Goal: Task Accomplishment & Management: Use online tool/utility

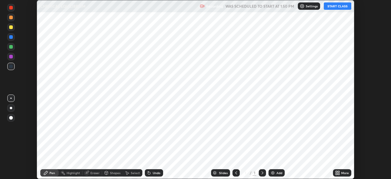
scroll to position [179, 391]
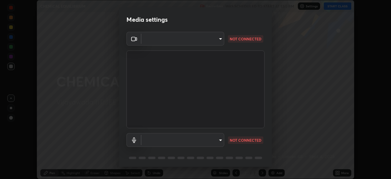
type input "2bd58049f5f114d9ad0fe751a30b8a6aabe45cc0510dad8fe464727eafc46ba8"
type input "default"
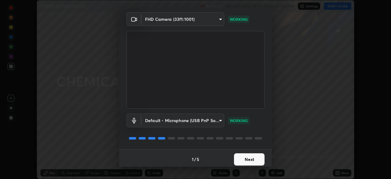
scroll to position [21, 0]
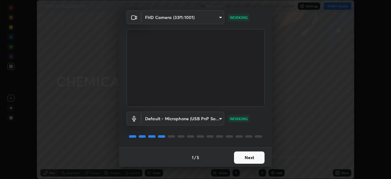
click at [247, 156] on button "Next" at bounding box center [249, 157] width 31 height 12
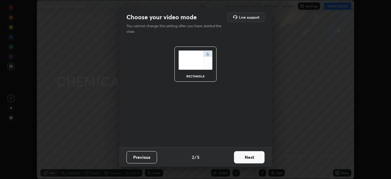
click at [254, 155] on button "Next" at bounding box center [249, 157] width 31 height 12
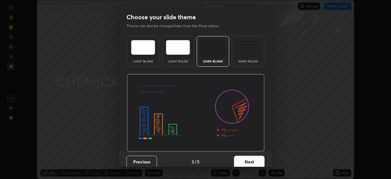
click at [258, 161] on button "Next" at bounding box center [249, 161] width 31 height 12
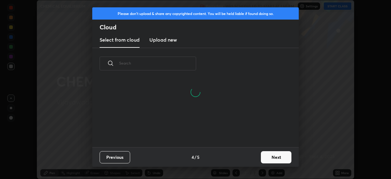
click at [270, 157] on button "Next" at bounding box center [276, 157] width 31 height 12
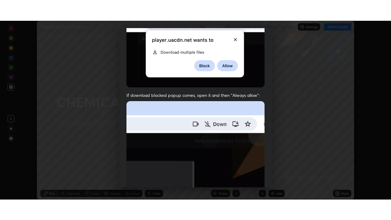
scroll to position [146, 0]
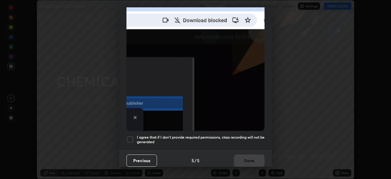
click at [130, 136] on div at bounding box center [129, 139] width 7 height 7
click at [250, 156] on button "Done" at bounding box center [249, 160] width 31 height 12
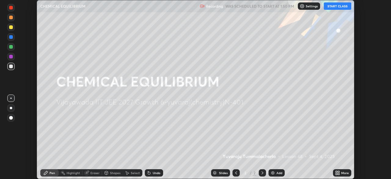
click at [335, 9] on button "START CLASS" at bounding box center [337, 5] width 27 height 7
click at [340, 173] on div "More" at bounding box center [342, 172] width 18 height 7
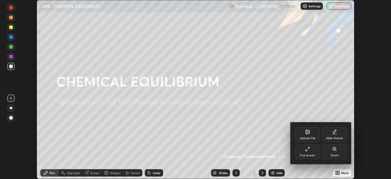
click at [309, 151] on icon at bounding box center [307, 148] width 5 height 5
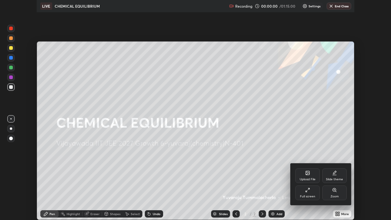
scroll to position [220, 391]
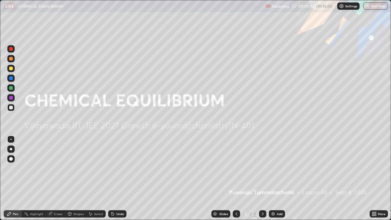
click at [277, 178] on div "Add" at bounding box center [280, 213] width 6 height 3
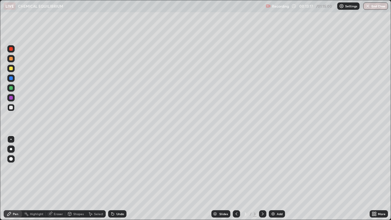
click at [0, 93] on div "Setting up your live class" at bounding box center [195, 110] width 391 height 220
click at [120, 178] on div "Undo" at bounding box center [120, 213] width 8 height 3
click at [117, 178] on div "Undo" at bounding box center [117, 213] width 18 height 7
click at [118, 178] on div "Undo" at bounding box center [117, 213] width 18 height 7
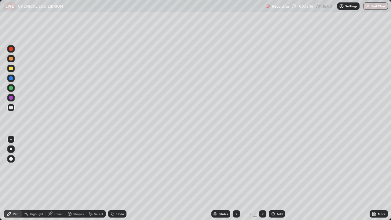
click at [118, 178] on div "Undo" at bounding box center [117, 213] width 18 height 7
click at [116, 178] on div "Undo" at bounding box center [117, 213] width 18 height 7
click at [119, 178] on div "Undo" at bounding box center [120, 213] width 8 height 3
click at [118, 178] on div "Undo" at bounding box center [120, 213] width 8 height 3
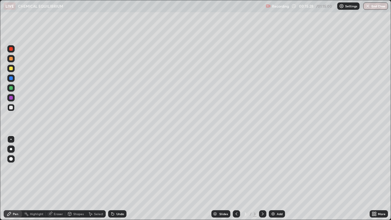
click at [116, 178] on div "Undo" at bounding box center [120, 213] width 8 height 3
click at [116, 178] on div "Undo" at bounding box center [117, 213] width 18 height 7
click at [11, 68] on div at bounding box center [11, 69] width 4 height 4
click at [121, 178] on div "Undo" at bounding box center [117, 213] width 18 height 7
click at [122, 178] on div "Undo" at bounding box center [117, 213] width 18 height 7
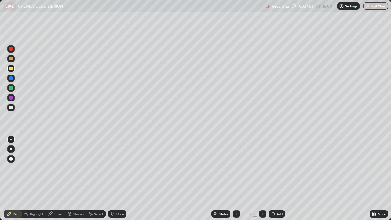
click at [122, 178] on div "Undo" at bounding box center [117, 213] width 18 height 7
click at [117, 178] on div "Undo" at bounding box center [120, 213] width 8 height 3
click at [119, 178] on div "Undo" at bounding box center [120, 213] width 8 height 3
click at [14, 89] on div at bounding box center [10, 87] width 7 height 7
click at [12, 108] on div at bounding box center [11, 108] width 4 height 4
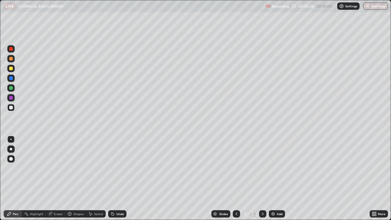
click at [276, 178] on div "Add" at bounding box center [277, 213] width 16 height 7
click at [114, 178] on div "Undo" at bounding box center [117, 213] width 18 height 7
click at [112, 178] on icon at bounding box center [112, 214] width 2 height 2
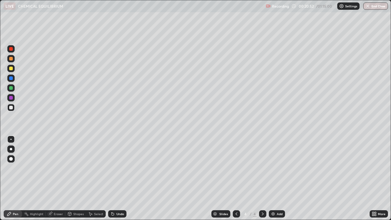
click at [112, 178] on icon at bounding box center [112, 213] width 5 height 5
click at [112, 178] on icon at bounding box center [112, 214] width 2 height 2
click at [111, 178] on icon at bounding box center [112, 214] width 2 height 2
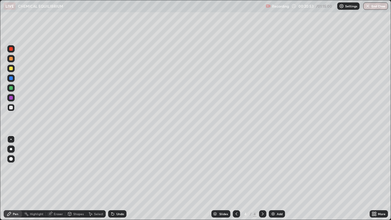
click at [111, 178] on icon at bounding box center [112, 214] width 2 height 2
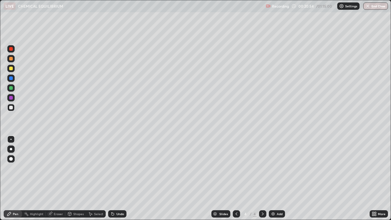
click at [111, 178] on icon at bounding box center [112, 214] width 2 height 2
click at [108, 178] on div "Undo" at bounding box center [117, 213] width 18 height 7
click at [12, 71] on div at bounding box center [10, 68] width 7 height 7
click at [118, 178] on div "Undo" at bounding box center [120, 213] width 8 height 3
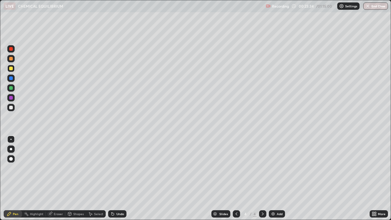
click at [120, 178] on div "Undo" at bounding box center [117, 213] width 18 height 7
click at [119, 178] on div "Undo" at bounding box center [117, 213] width 18 height 7
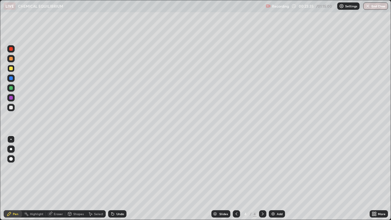
click at [119, 178] on div "Undo" at bounding box center [117, 213] width 18 height 7
click at [120, 178] on div "Undo" at bounding box center [117, 213] width 18 height 7
click at [119, 178] on div "Undo" at bounding box center [117, 213] width 18 height 7
click at [274, 178] on img at bounding box center [273, 213] width 5 height 5
click at [10, 108] on div at bounding box center [11, 108] width 4 height 4
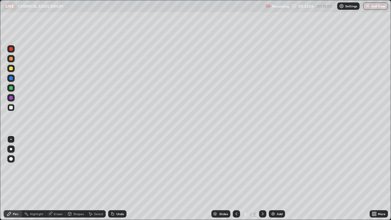
click at [117, 178] on div "Undo" at bounding box center [117, 213] width 18 height 7
click at [274, 178] on img at bounding box center [273, 213] width 5 height 5
click at [10, 89] on div at bounding box center [11, 88] width 4 height 4
click at [119, 178] on div "Undo" at bounding box center [120, 213] width 8 height 3
click at [120, 178] on div "Undo" at bounding box center [120, 213] width 8 height 3
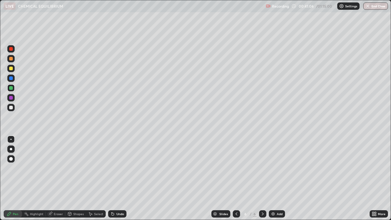
click at [118, 178] on div "Undo" at bounding box center [117, 213] width 18 height 7
click at [120, 178] on div "Undo" at bounding box center [120, 213] width 8 height 3
click at [123, 178] on div "Undo" at bounding box center [117, 213] width 18 height 7
click at [122, 178] on div "Undo" at bounding box center [117, 213] width 18 height 7
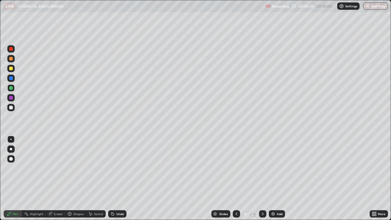
click at [123, 178] on div "Undo" at bounding box center [117, 213] width 18 height 7
click at [14, 108] on div at bounding box center [10, 107] width 7 height 7
click at [279, 178] on div "Add" at bounding box center [280, 213] width 6 height 3
click at [11, 69] on div at bounding box center [11, 69] width 4 height 4
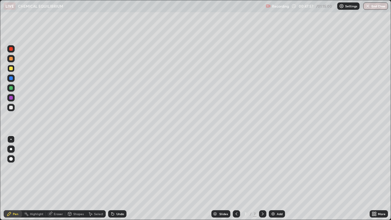
click at [10, 59] on div at bounding box center [11, 59] width 4 height 4
click at [11, 108] on div at bounding box center [11, 108] width 4 height 4
click at [119, 178] on div "Undo" at bounding box center [120, 213] width 8 height 3
click at [117, 178] on div "Undo" at bounding box center [117, 213] width 18 height 7
click at [120, 178] on div "Undo" at bounding box center [117, 213] width 18 height 7
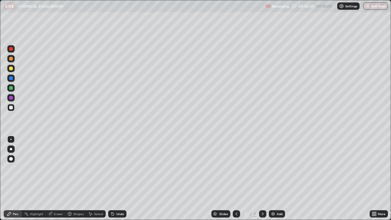
click at [119, 178] on div "Undo" at bounding box center [117, 213] width 18 height 7
click at [118, 178] on div "Undo" at bounding box center [117, 213] width 18 height 7
click at [12, 69] on div at bounding box center [11, 69] width 4 height 4
click at [117, 178] on div "Undo" at bounding box center [120, 213] width 8 height 3
click at [119, 178] on div "Undo" at bounding box center [117, 213] width 18 height 7
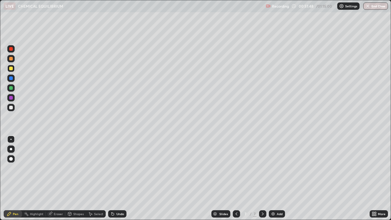
click at [59, 178] on div "Eraser" at bounding box center [58, 213] width 9 height 3
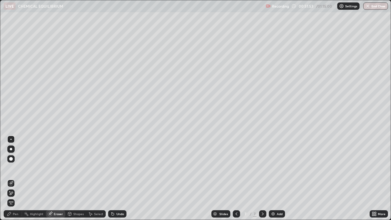
click at [21, 178] on div "Pen" at bounding box center [13, 213] width 18 height 7
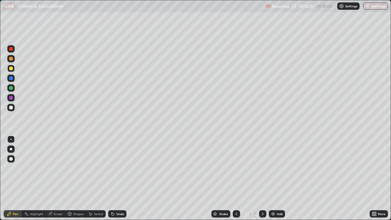
click at [115, 178] on div "Undo" at bounding box center [117, 213] width 18 height 7
click at [274, 178] on img at bounding box center [273, 213] width 5 height 5
click at [11, 87] on div at bounding box center [11, 88] width 4 height 4
click at [117, 178] on div "Undo" at bounding box center [120, 213] width 8 height 3
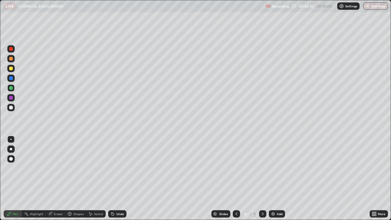
click at [57, 178] on div "Eraser" at bounding box center [58, 213] width 9 height 3
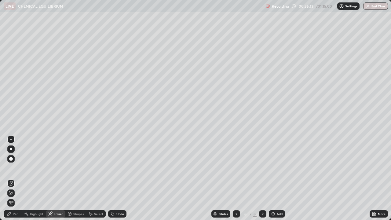
click at [14, 178] on div "Pen" at bounding box center [15, 213] width 5 height 3
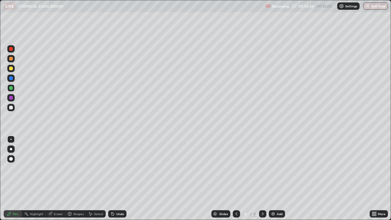
click at [118, 178] on div "Undo" at bounding box center [117, 213] width 18 height 7
click at [234, 178] on icon at bounding box center [236, 213] width 5 height 5
click at [261, 178] on icon at bounding box center [262, 213] width 5 height 5
click at [117, 178] on div "Undo" at bounding box center [120, 213] width 8 height 3
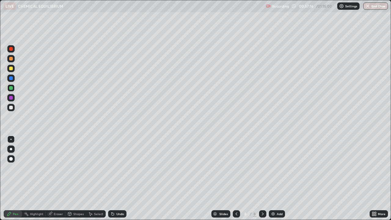
click at [119, 178] on div "Undo" at bounding box center [120, 213] width 8 height 3
click at [120, 178] on div "Undo" at bounding box center [117, 213] width 18 height 7
click at [121, 178] on div "Undo" at bounding box center [120, 213] width 8 height 3
click at [122, 178] on div "Undo" at bounding box center [120, 213] width 8 height 3
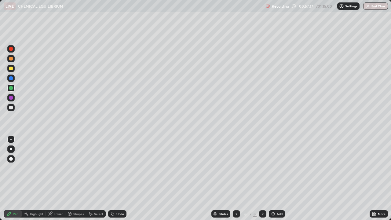
click at [122, 178] on div "Undo" at bounding box center [120, 213] width 8 height 3
click at [123, 178] on div "Undo" at bounding box center [117, 213] width 18 height 7
click at [124, 178] on div "Undo" at bounding box center [117, 213] width 18 height 7
click at [123, 178] on div "Undo" at bounding box center [117, 213] width 18 height 7
click at [277, 178] on div "Add" at bounding box center [277, 213] width 16 height 7
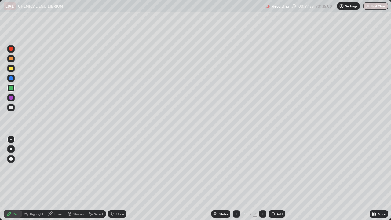
click at [10, 70] on div at bounding box center [11, 69] width 4 height 4
click at [119, 178] on div "Undo" at bounding box center [117, 213] width 18 height 7
click at [122, 178] on div "Undo" at bounding box center [120, 213] width 8 height 3
click at [123, 178] on div "Undo" at bounding box center [117, 213] width 18 height 7
click at [124, 178] on div "Undo" at bounding box center [117, 213] width 18 height 7
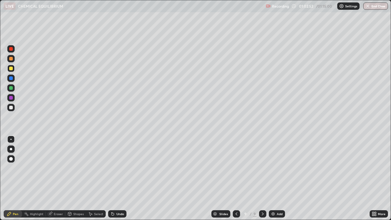
click at [125, 178] on div "Undo" at bounding box center [117, 213] width 18 height 7
click at [275, 178] on div "Add" at bounding box center [277, 213] width 16 height 7
click at [120, 178] on div "Undo" at bounding box center [120, 213] width 8 height 3
click at [13, 108] on div at bounding box center [11, 108] width 4 height 4
click at [233, 178] on div at bounding box center [235, 213] width 7 height 7
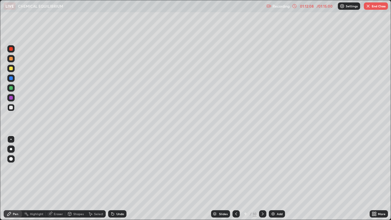
click at [260, 178] on icon at bounding box center [262, 213] width 5 height 5
click at [378, 9] on button "End Class" at bounding box center [376, 5] width 24 height 7
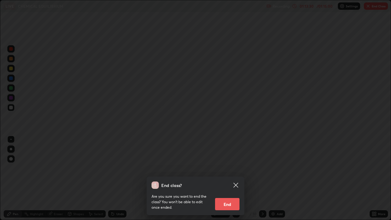
click at [227, 178] on button "End" at bounding box center [227, 204] width 24 height 12
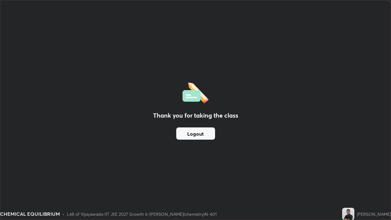
click at [203, 134] on button "Logout" at bounding box center [195, 133] width 39 height 12
click at [202, 134] on button "Logout" at bounding box center [195, 133] width 39 height 12
click at [201, 133] on button "Logout" at bounding box center [195, 133] width 39 height 12
click at [201, 134] on button "Logout" at bounding box center [195, 133] width 39 height 12
click at [200, 133] on button "Logout" at bounding box center [195, 133] width 39 height 12
